Goal: Task Accomplishment & Management: Manage account settings

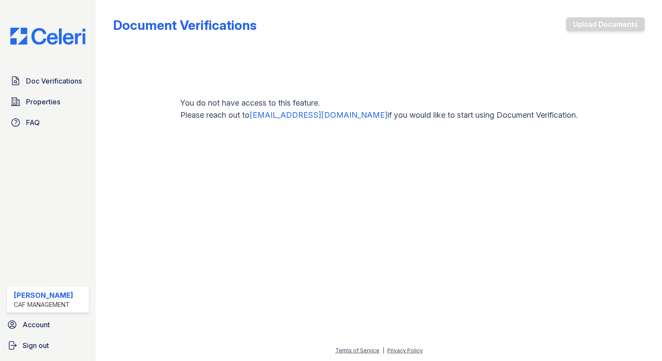
click at [55, 342] on link "Sign out" at bounding box center [47, 345] width 89 height 17
click at [17, 346] on link "Sign out" at bounding box center [47, 345] width 89 height 17
click at [26, 333] on link "Account" at bounding box center [47, 324] width 89 height 17
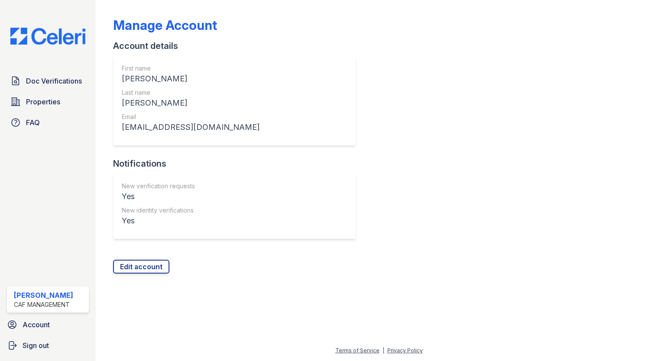
click at [66, 81] on span "Doc Verifications" at bounding box center [54, 81] width 56 height 10
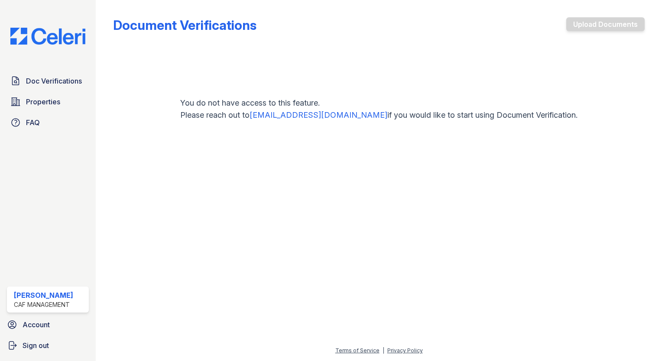
click at [27, 348] on span "Sign out" at bounding box center [36, 346] width 26 height 10
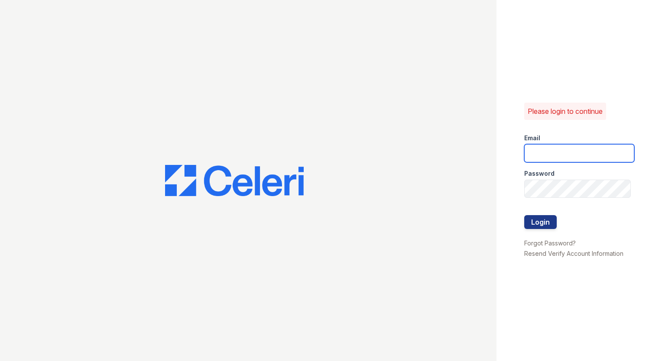
type input "[EMAIL_ADDRESS][DOMAIN_NAME]"
click at [552, 220] on button "Login" at bounding box center [540, 222] width 33 height 14
